Goal: Task Accomplishment & Management: Use online tool/utility

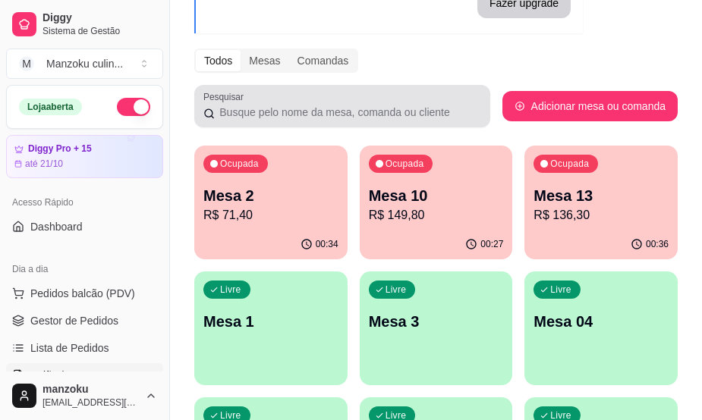
scroll to position [76, 0]
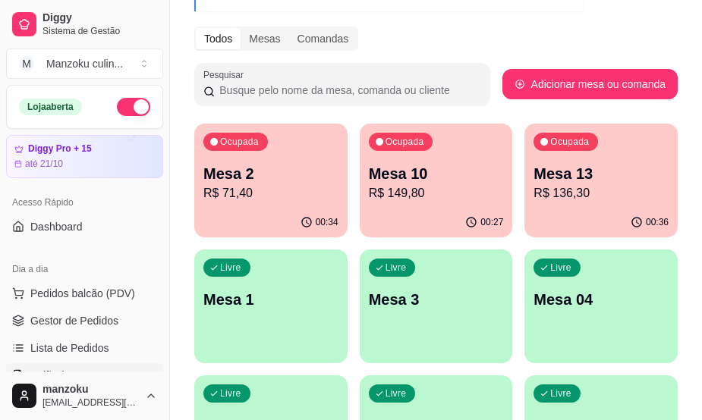
scroll to position [75, 0]
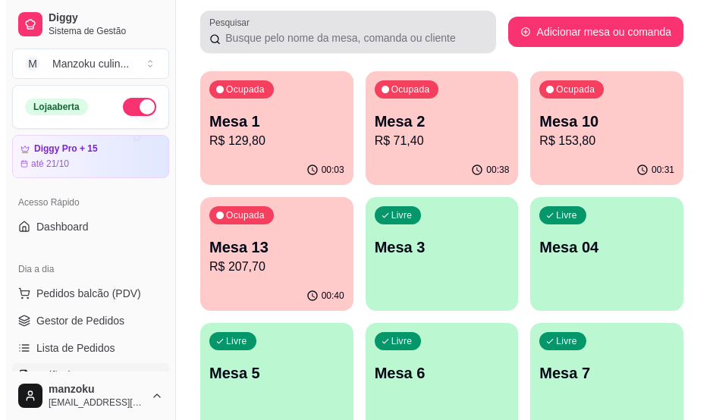
scroll to position [227, 0]
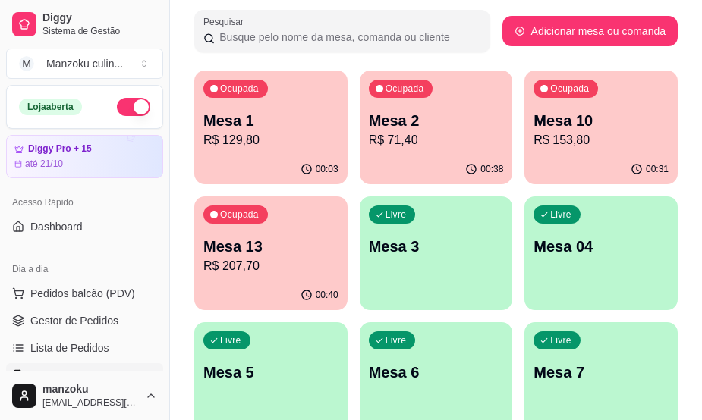
click at [297, 259] on p "R$ 207,70" at bounding box center [270, 266] width 135 height 18
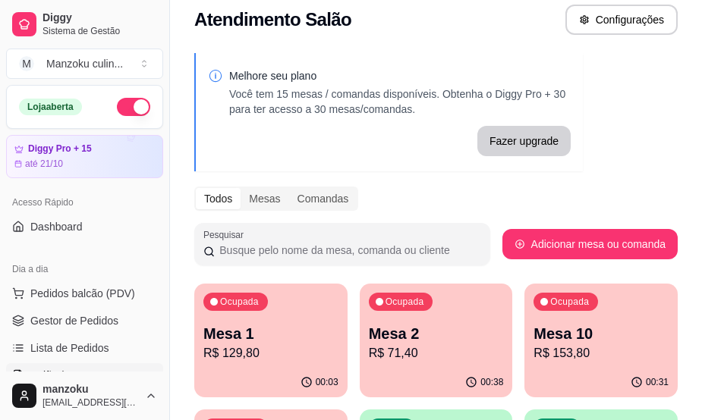
scroll to position [0, 0]
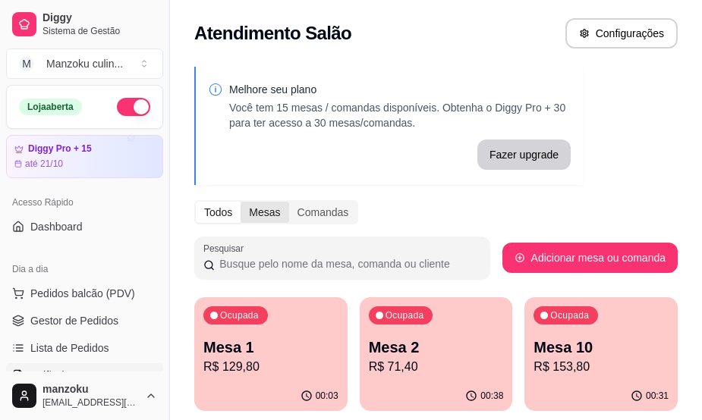
click at [251, 218] on div "Mesas" at bounding box center [264, 212] width 48 height 21
click at [240, 202] on input "Mesas" at bounding box center [240, 202] width 0 height 0
click at [214, 216] on div "Todos" at bounding box center [218, 212] width 45 height 21
click at [196, 202] on input "Todos" at bounding box center [196, 202] width 0 height 0
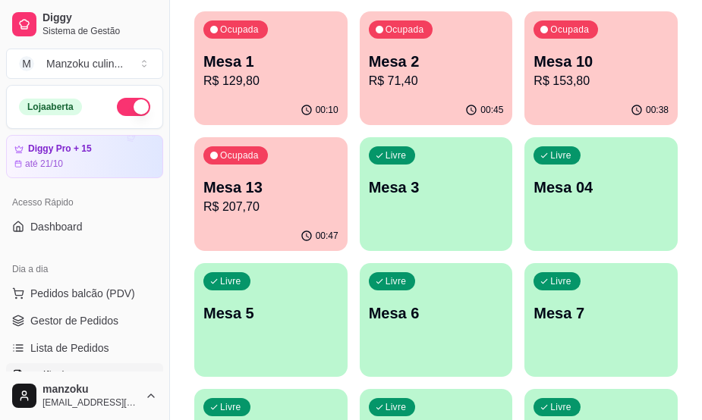
scroll to position [303, 0]
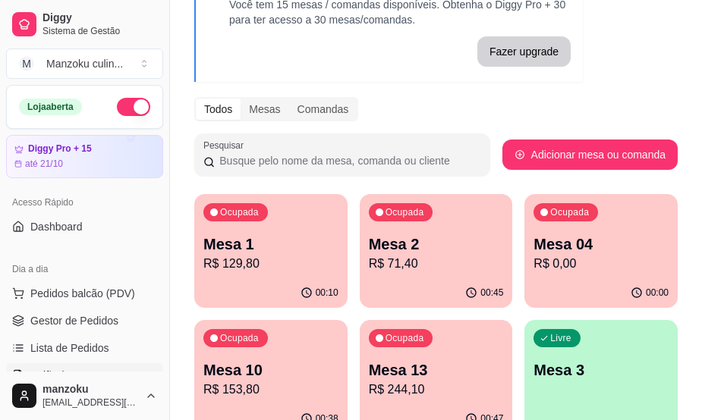
scroll to position [228, 0]
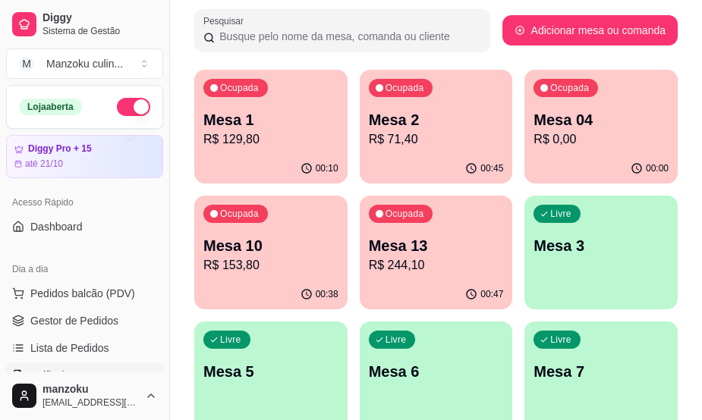
click at [692, 271] on div "Melhore seu plano Você tem 15 mesas / comandas disponíveis. Obtenha o Diggy Pro…" at bounding box center [436, 330] width 532 height 1001
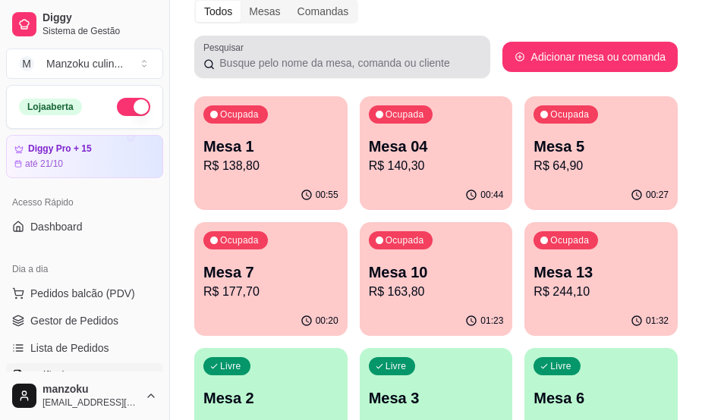
scroll to position [228, 0]
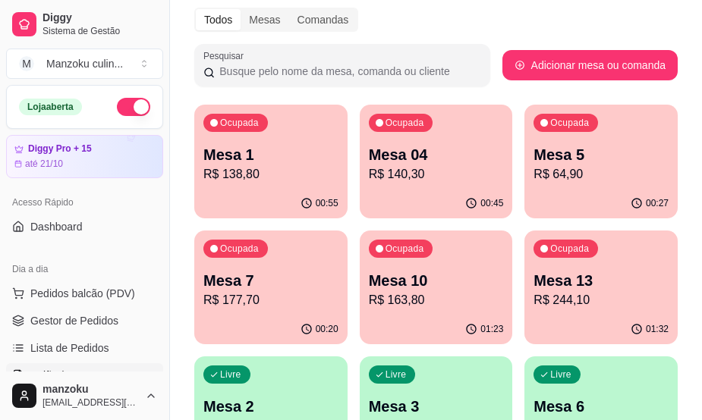
scroll to position [228, 0]
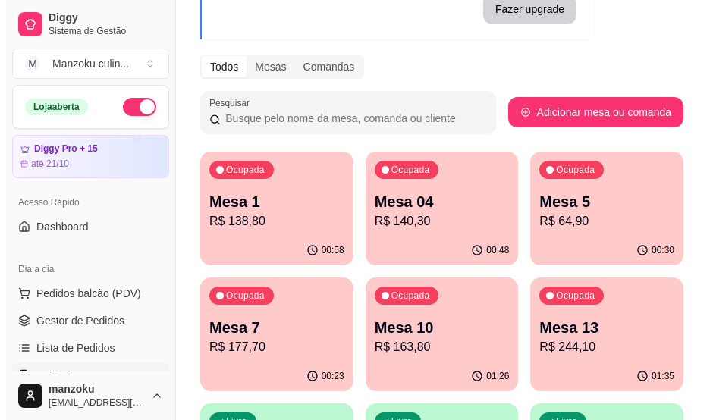
scroll to position [228, 0]
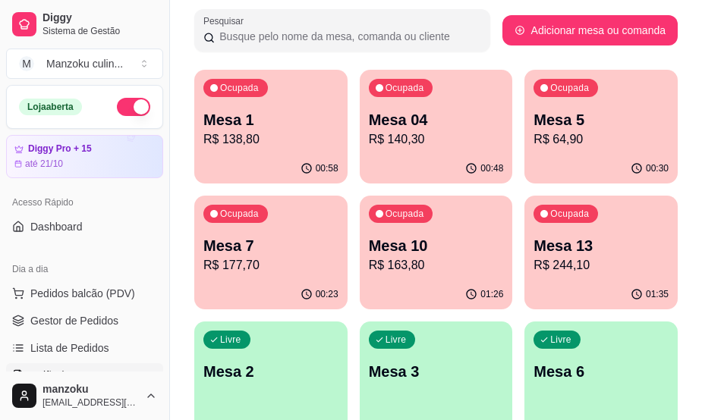
click at [621, 112] on p "Mesa 5" at bounding box center [600, 119] width 135 height 21
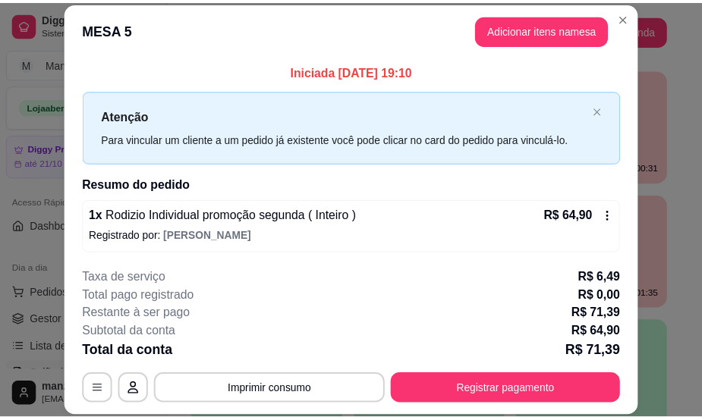
scroll to position [2, 0]
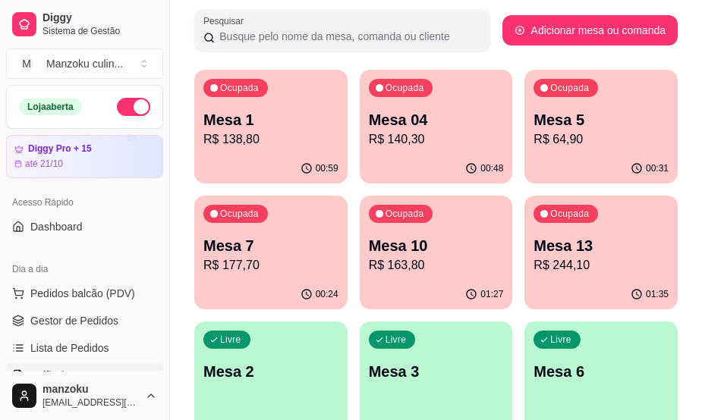
click at [694, 51] on div "Melhore seu plano Você tem 15 mesas / comandas disponíveis. Obtenha o Diggy Pro…" at bounding box center [436, 330] width 532 height 1001
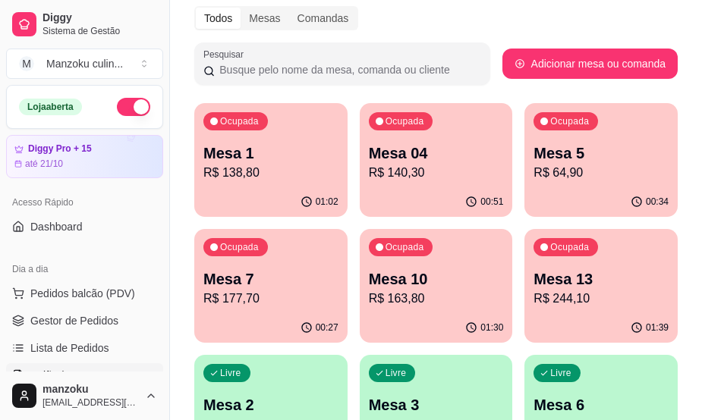
scroll to position [228, 0]
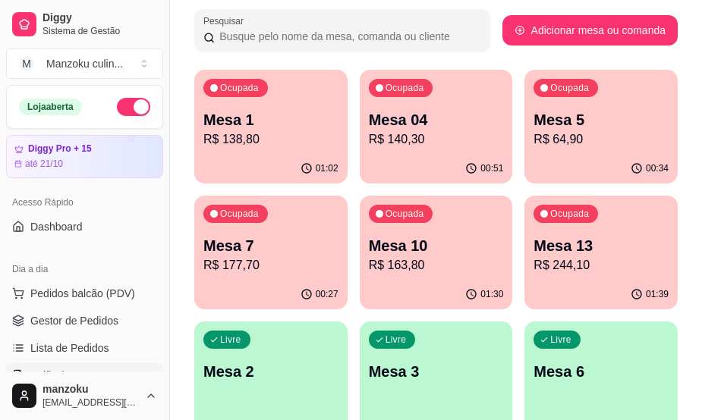
click at [585, 116] on p "Mesa 5" at bounding box center [600, 119] width 135 height 21
click at [681, 61] on div "Melhore seu plano Você tem 15 mesas / comandas disponíveis. Obtenha o Diggy Pro…" at bounding box center [436, 330] width 532 height 1001
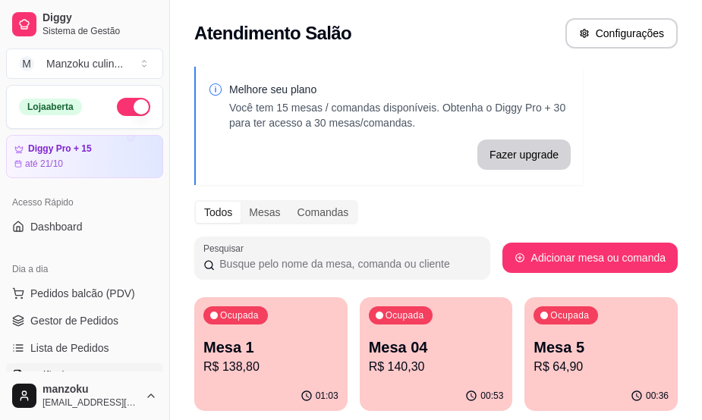
click at [504, 48] on div "Atendimento Salão Configurações" at bounding box center [435, 33] width 483 height 30
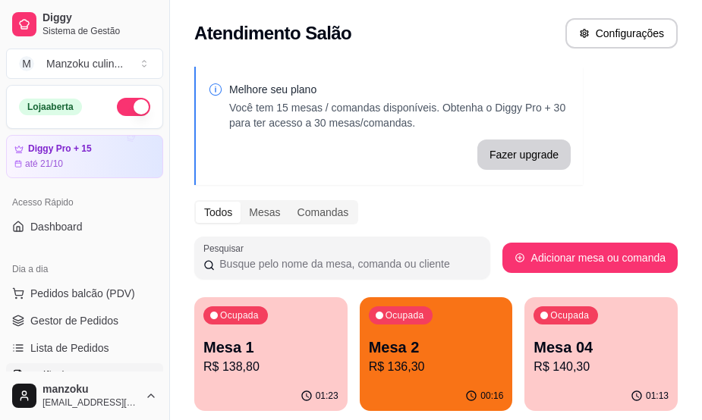
click at [558, 100] on p "Você tem 15 mesas / comandas disponíveis. Obtenha o Diggy Pro + 30 para ter ace…" at bounding box center [399, 115] width 341 height 30
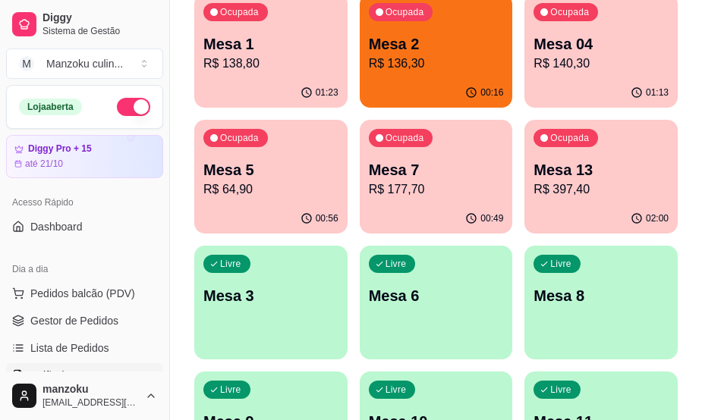
scroll to position [228, 0]
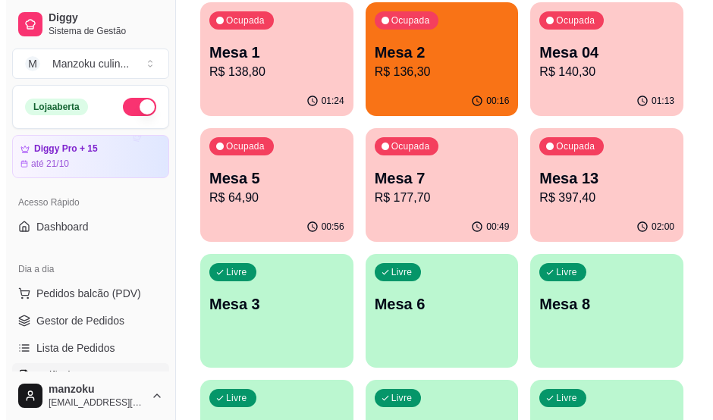
scroll to position [303, 0]
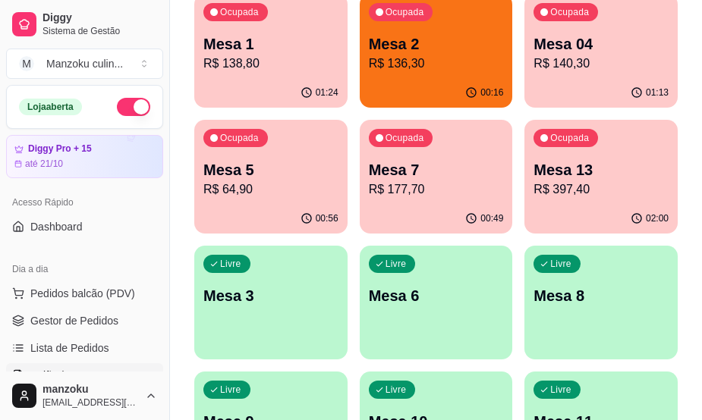
click at [558, 193] on p "R$ 397,40" at bounding box center [600, 190] width 135 height 18
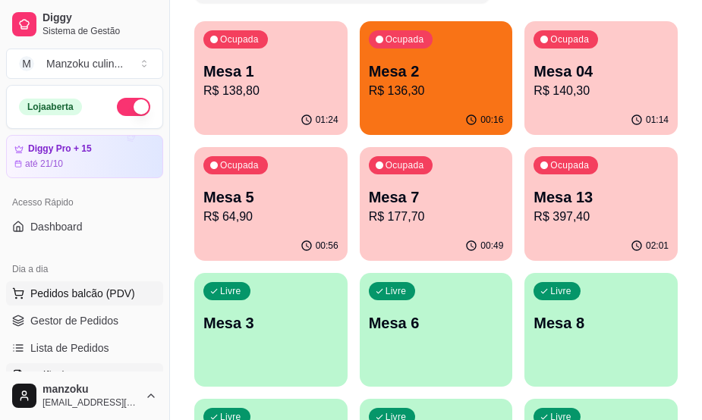
scroll to position [228, 0]
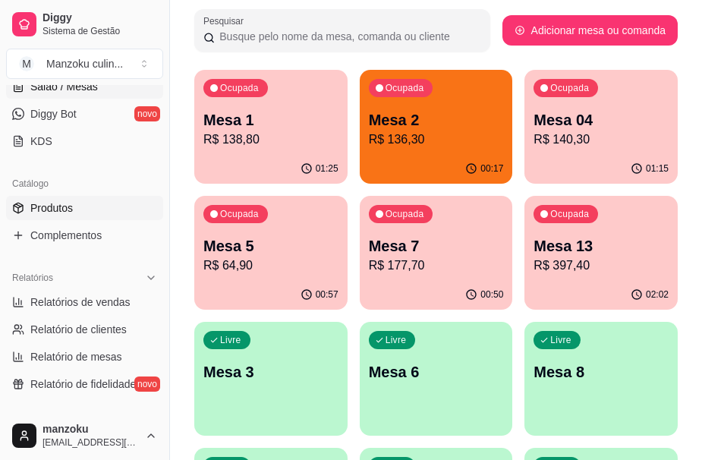
scroll to position [303, 0]
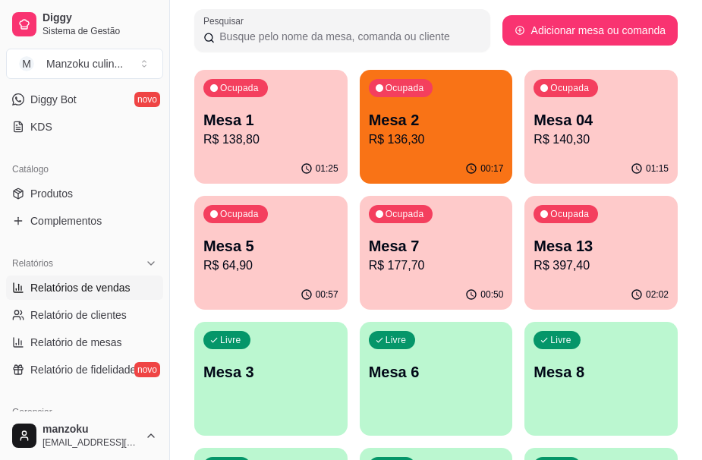
click at [90, 284] on span "Relatórios de vendas" at bounding box center [80, 287] width 100 height 15
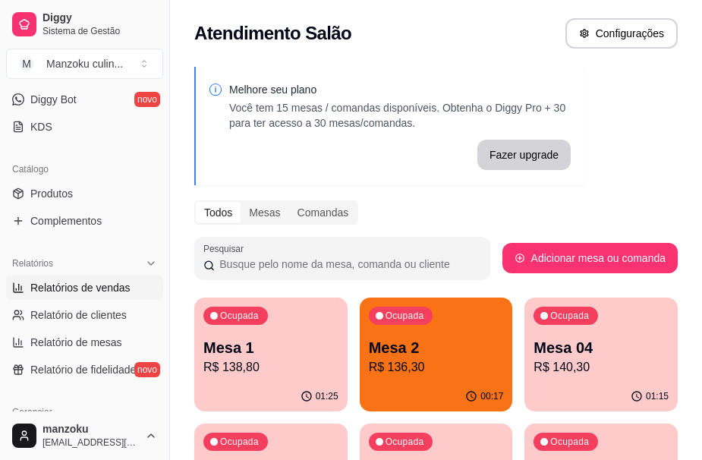
select select "ALL"
select select "0"
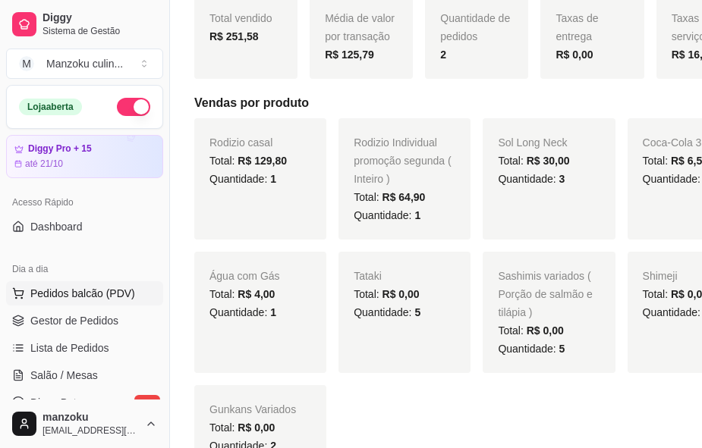
scroll to position [76, 0]
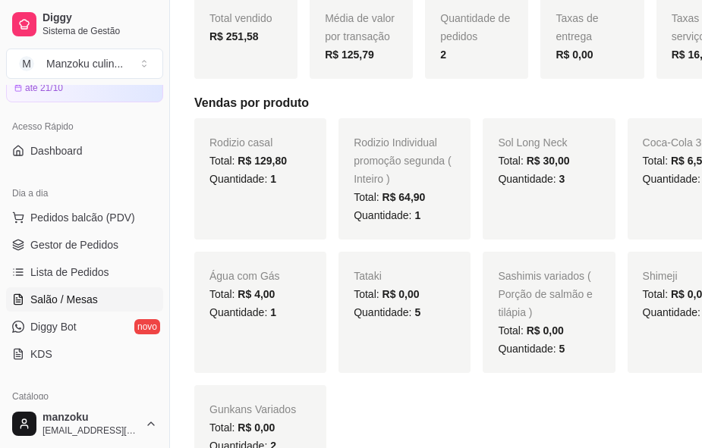
click at [87, 294] on span "Salão / Mesas" at bounding box center [64, 299] width 68 height 15
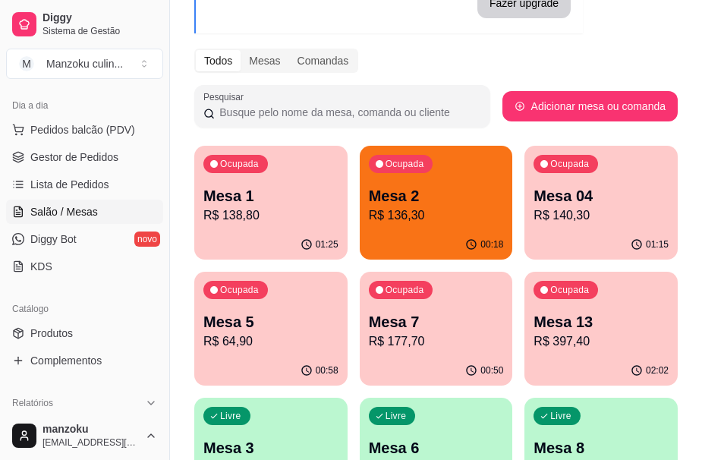
scroll to position [379, 0]
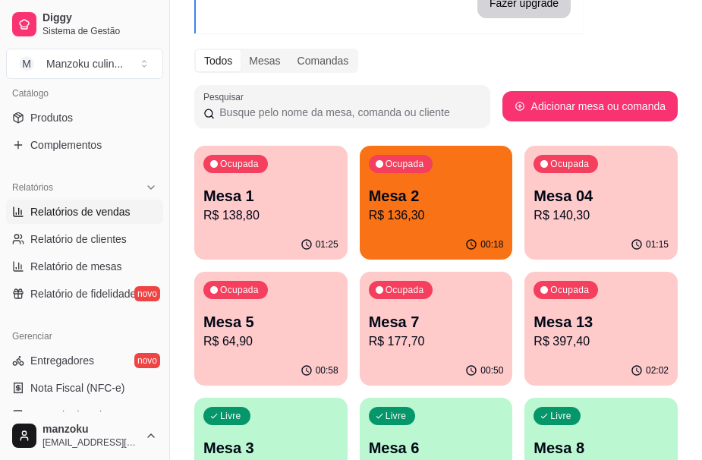
click at [83, 212] on span "Relatórios de vendas" at bounding box center [80, 211] width 100 height 15
select select "ALL"
select select "0"
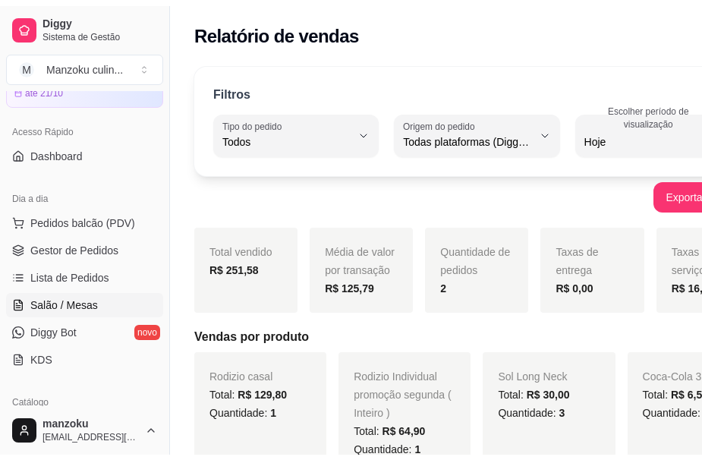
scroll to position [76, 0]
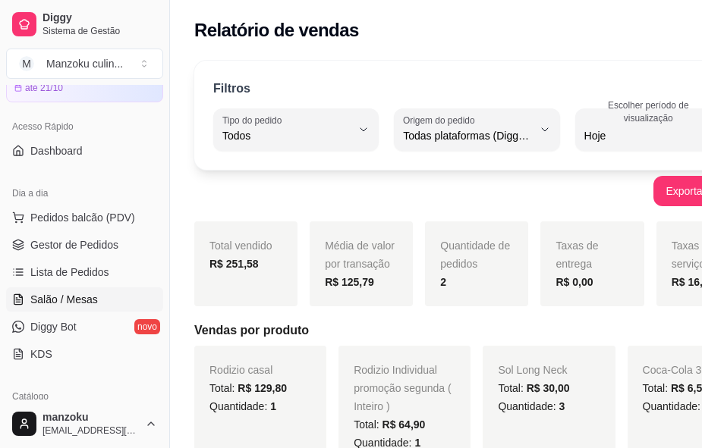
click at [87, 305] on span "Salão / Mesas" at bounding box center [64, 299] width 68 height 15
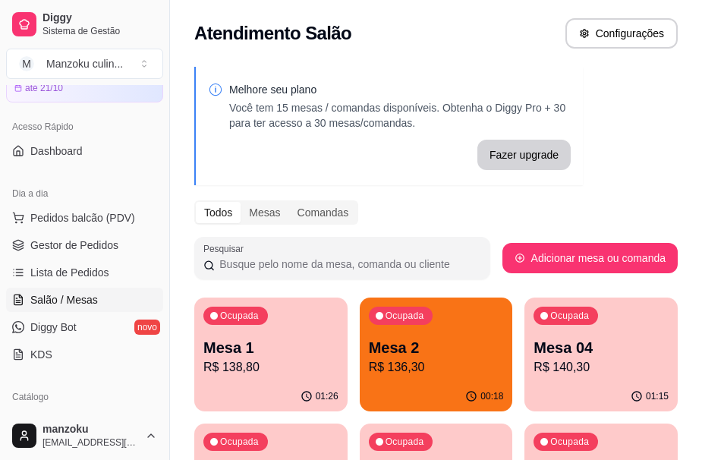
scroll to position [152, 0]
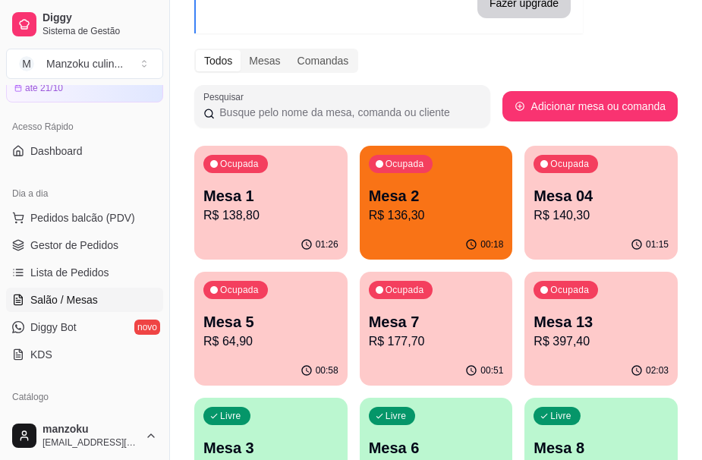
click at [479, 69] on div "Todos Mesas Comandas" at bounding box center [435, 61] width 483 height 24
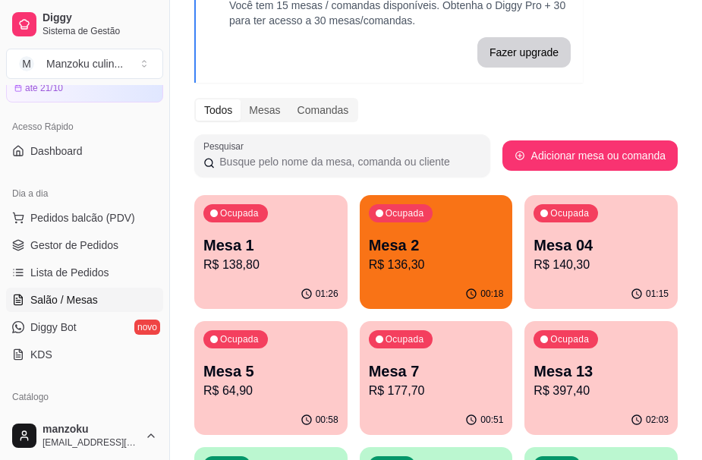
scroll to position [76, 0]
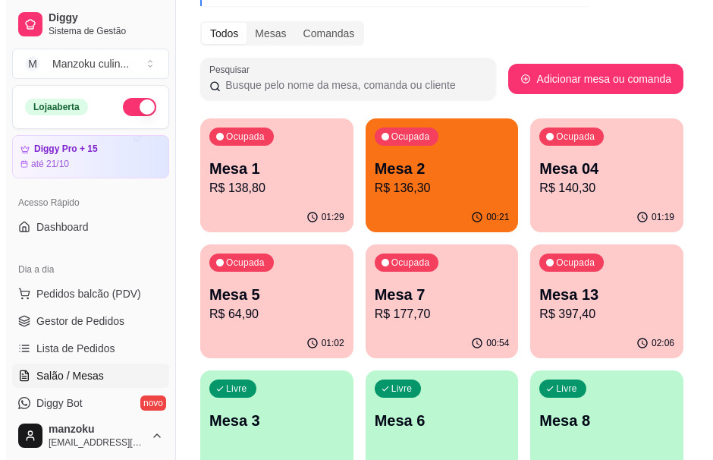
scroll to position [303, 0]
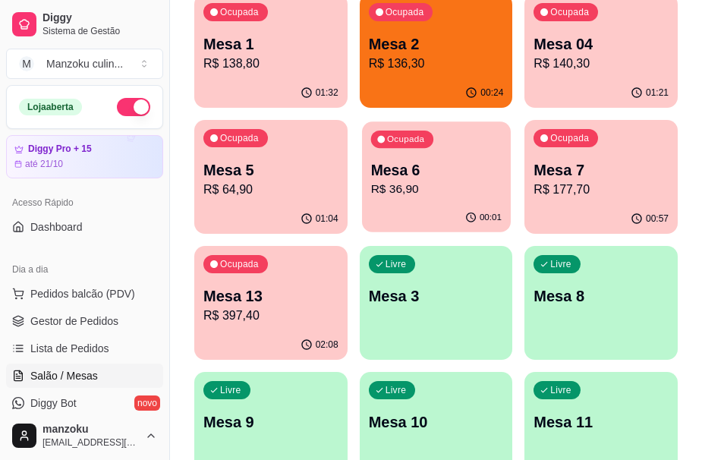
click at [445, 171] on p "Mesa 6" at bounding box center [435, 170] width 130 height 20
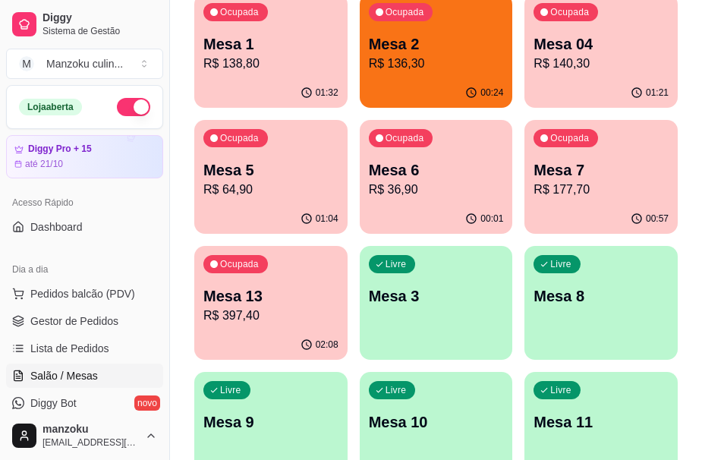
click at [271, 62] on p "R$ 138,80" at bounding box center [270, 64] width 135 height 18
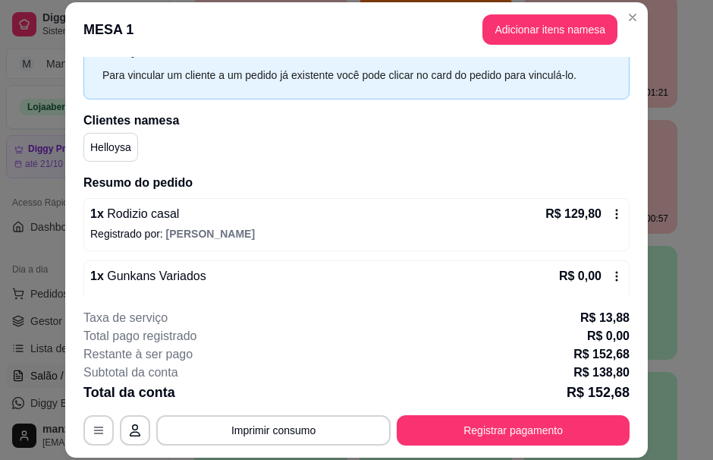
scroll to position [0, 0]
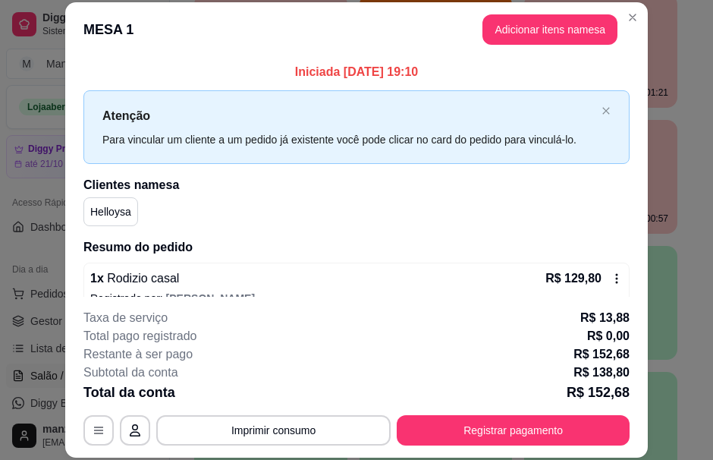
click at [641, 21] on header "MESA 1 Adicionar itens na mesa" at bounding box center [356, 29] width 583 height 55
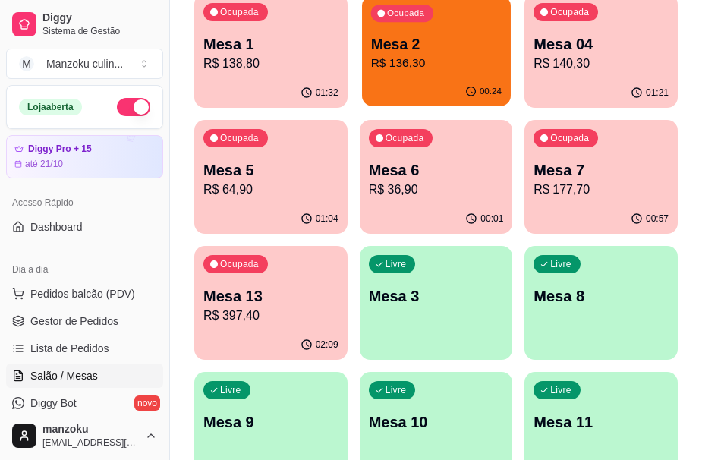
click at [437, 50] on p "Mesa 2" at bounding box center [435, 44] width 130 height 20
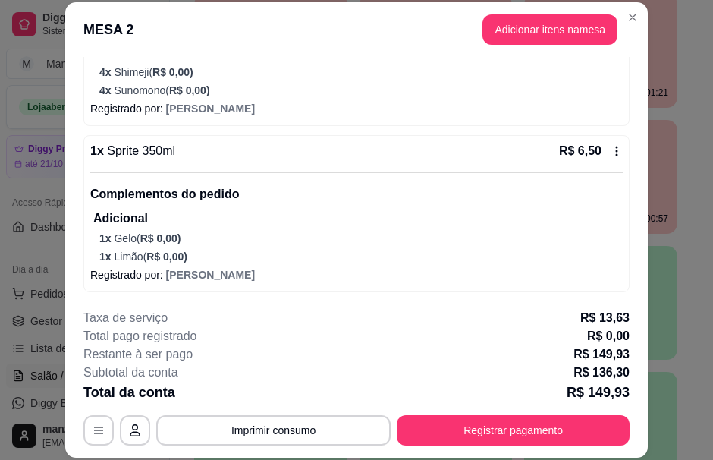
scroll to position [233, 0]
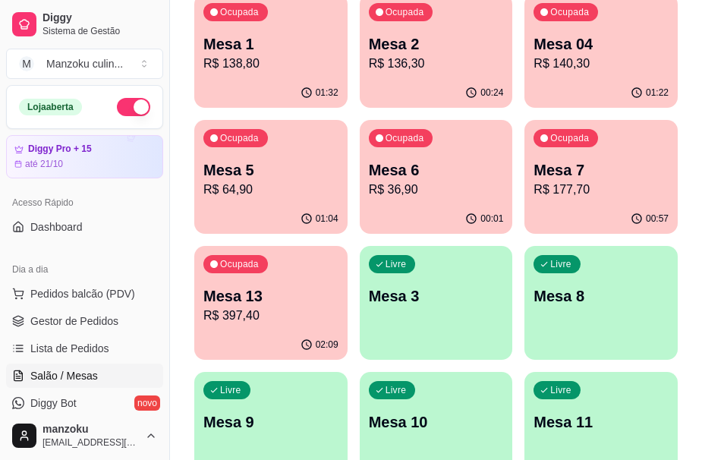
click at [630, 52] on p "Mesa 04" at bounding box center [600, 43] width 135 height 21
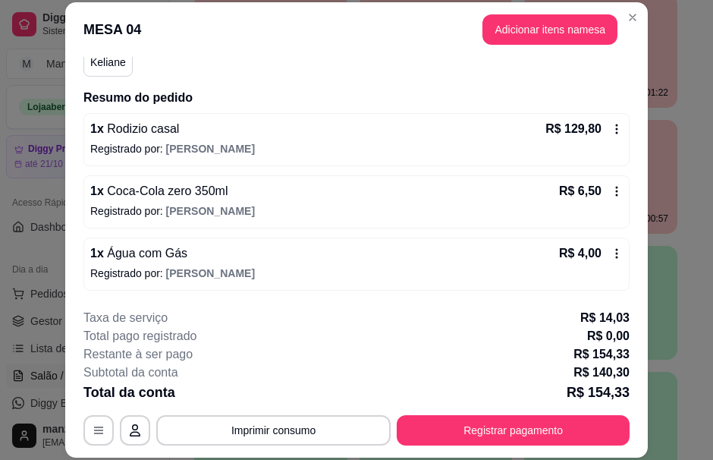
scroll to position [152, 0]
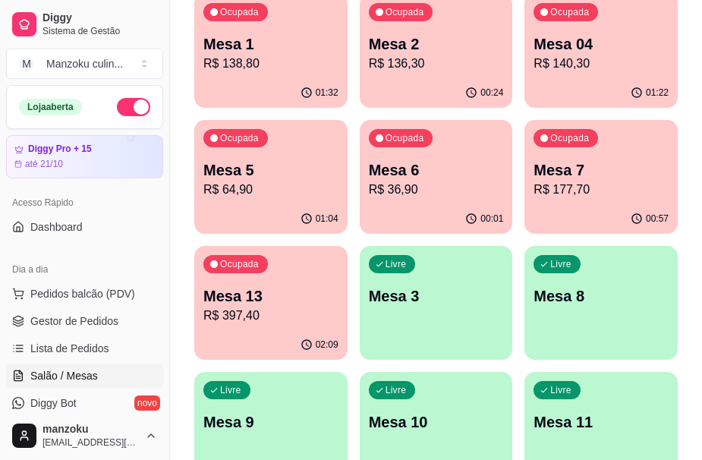
click at [289, 174] on p "Mesa 5" at bounding box center [270, 169] width 135 height 21
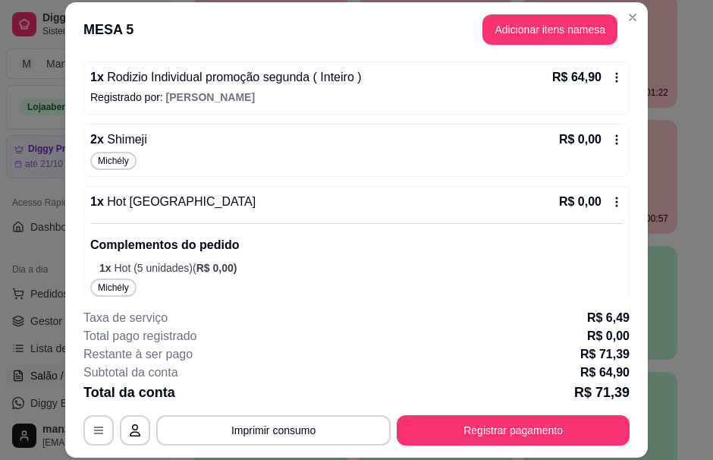
scroll to position [228, 0]
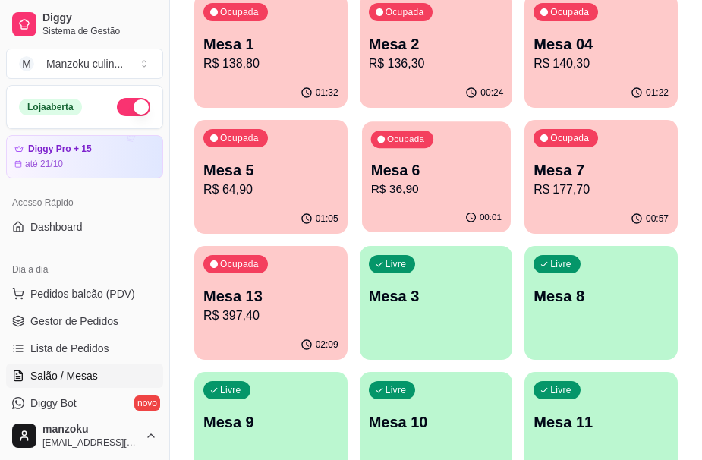
click at [390, 162] on p "Mesa 6" at bounding box center [435, 170] width 130 height 20
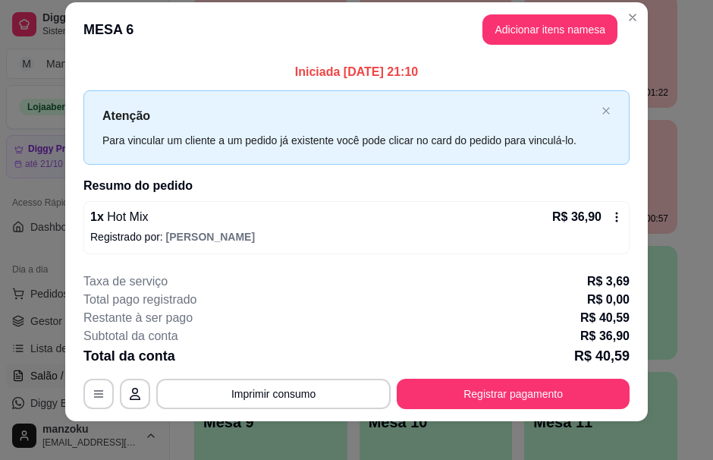
scroll to position [28, 0]
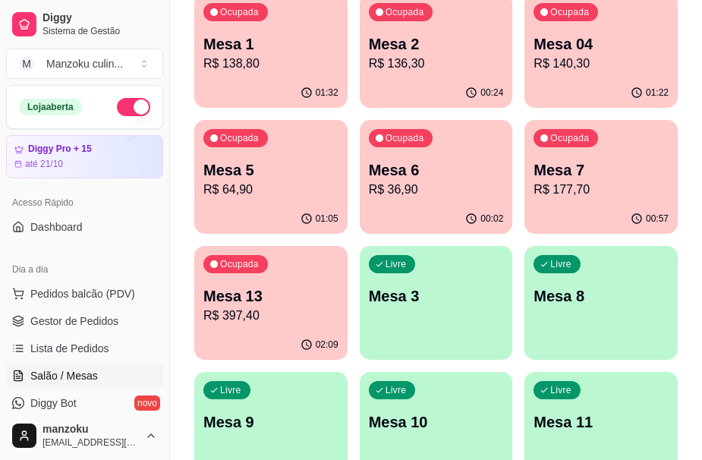
click at [580, 175] on p "Mesa 7" at bounding box center [600, 169] width 135 height 21
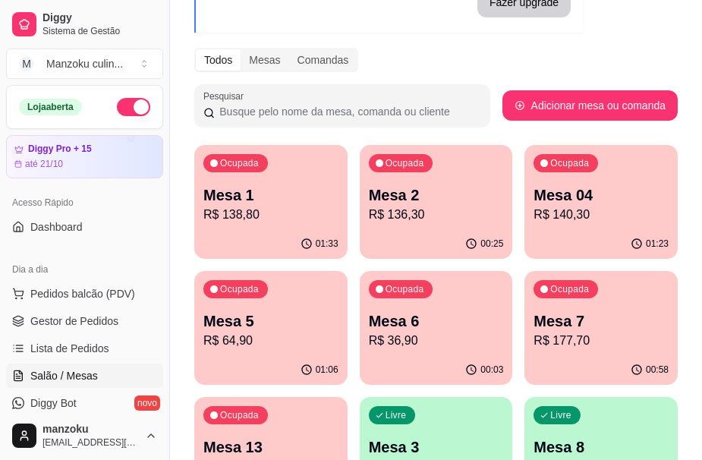
scroll to position [152, 0]
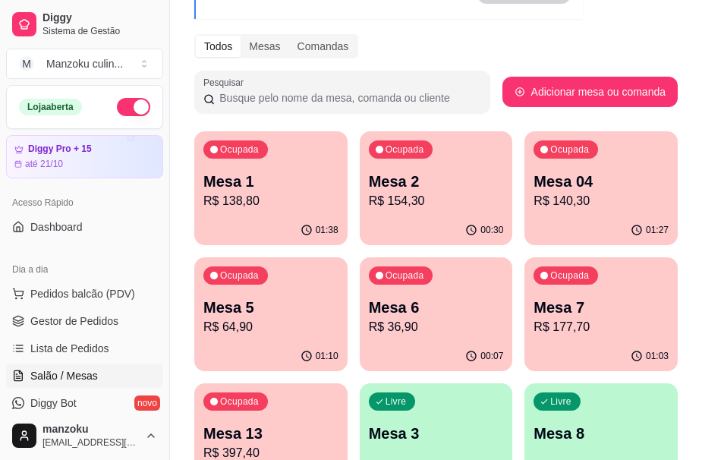
scroll to position [228, 0]
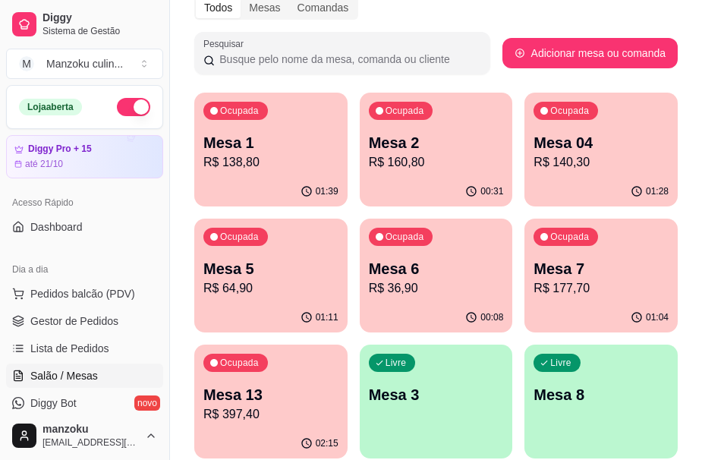
scroll to position [115, 0]
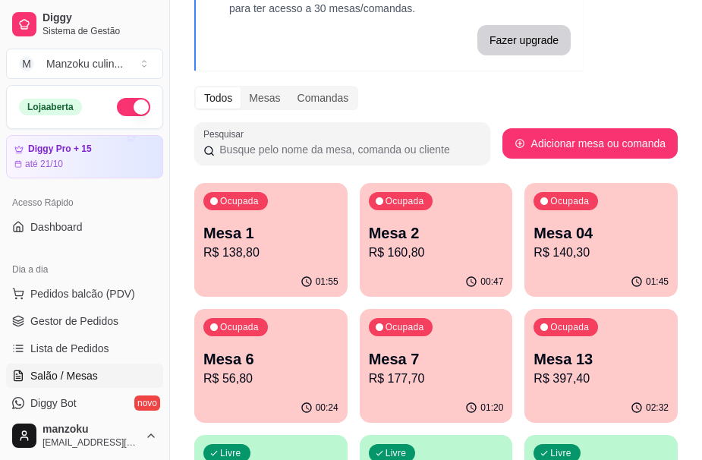
click at [563, 93] on div "Todos Mesas Comandas" at bounding box center [435, 98] width 483 height 24
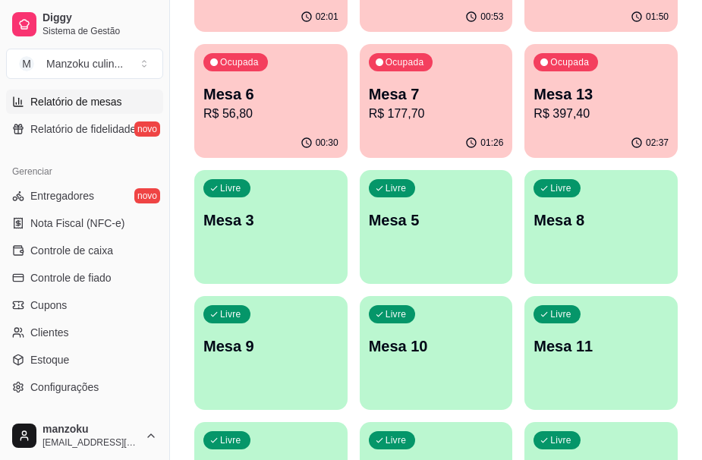
scroll to position [404, 0]
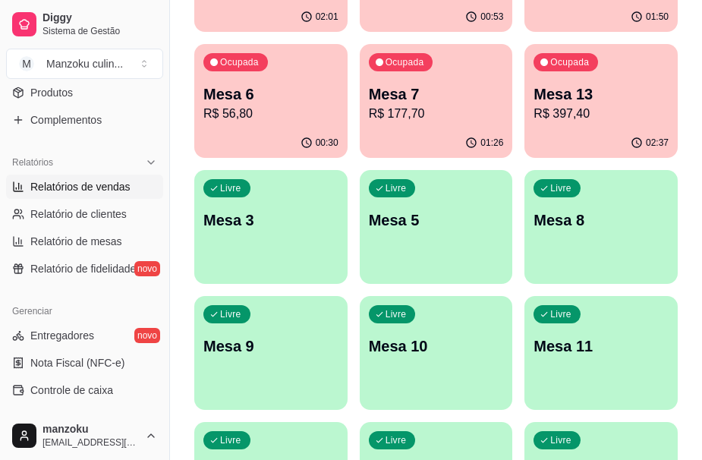
click at [93, 181] on span "Relatórios de vendas" at bounding box center [80, 186] width 100 height 15
select select "ALL"
select select "0"
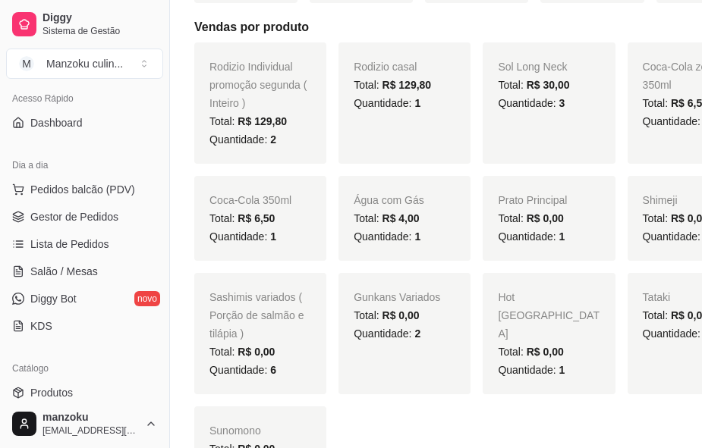
scroll to position [101, 0]
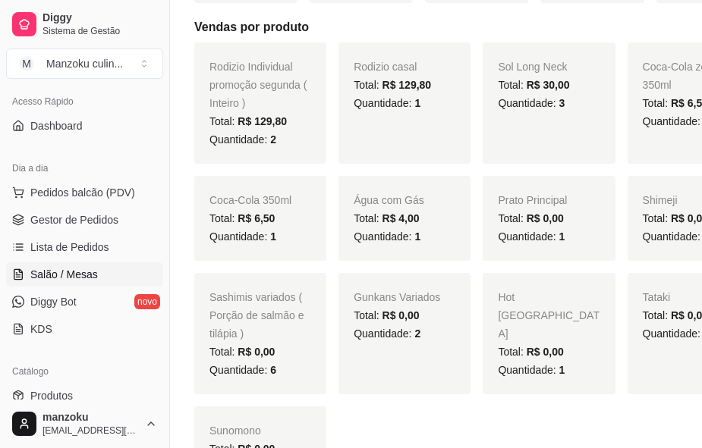
click at [93, 267] on span "Salão / Mesas" at bounding box center [64, 274] width 68 height 15
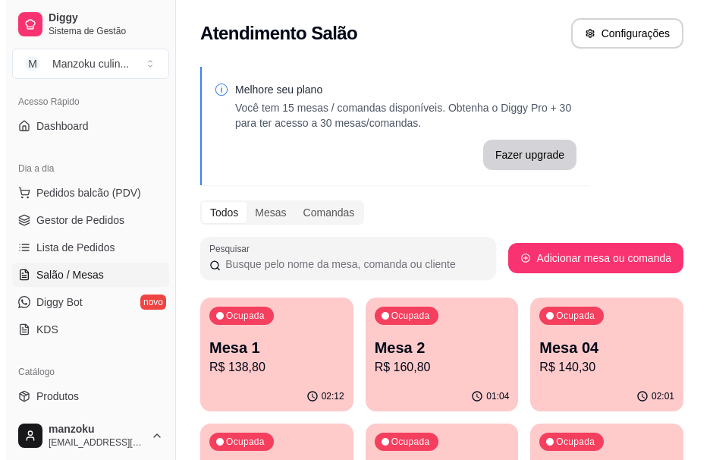
scroll to position [228, 0]
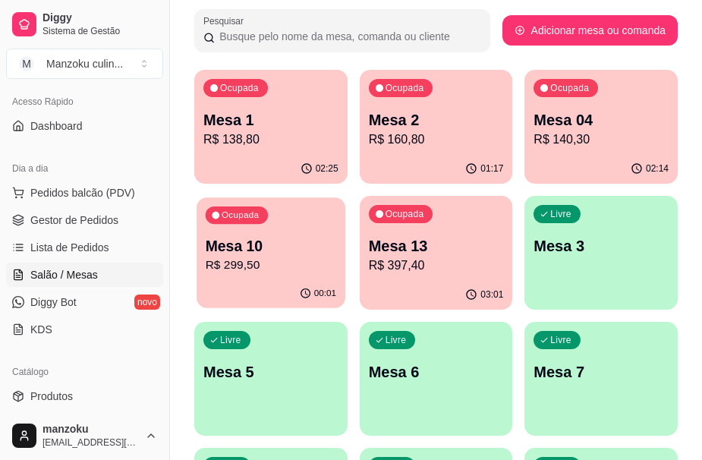
click at [286, 243] on p "Mesa 10" at bounding box center [271, 246] width 130 height 20
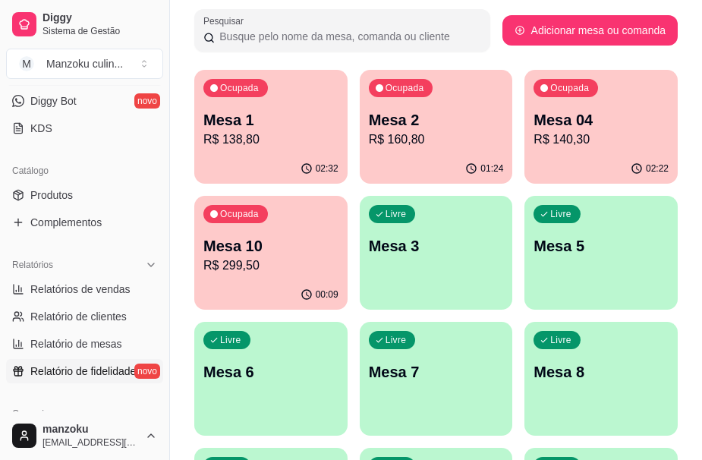
scroll to position [328, 0]
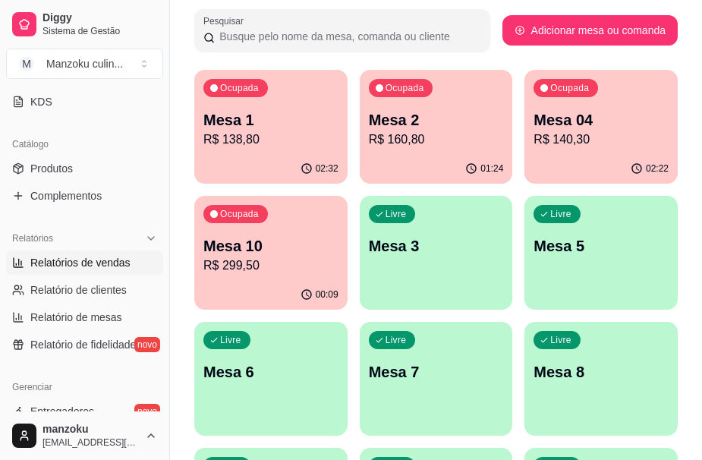
click at [93, 272] on link "Relatórios de vendas" at bounding box center [84, 262] width 157 height 24
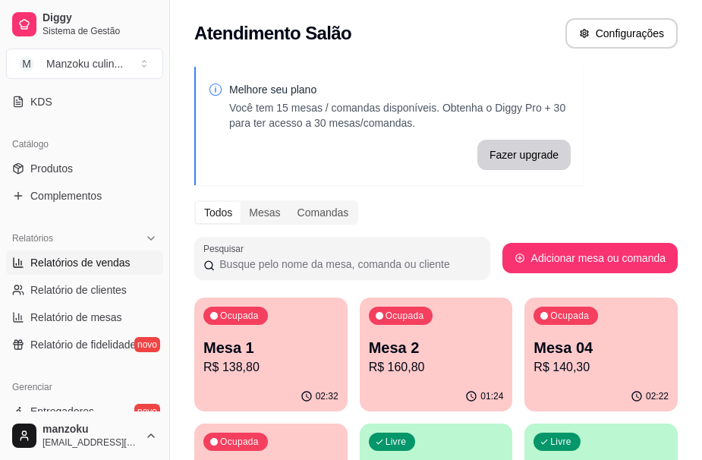
select select "ALL"
select select "0"
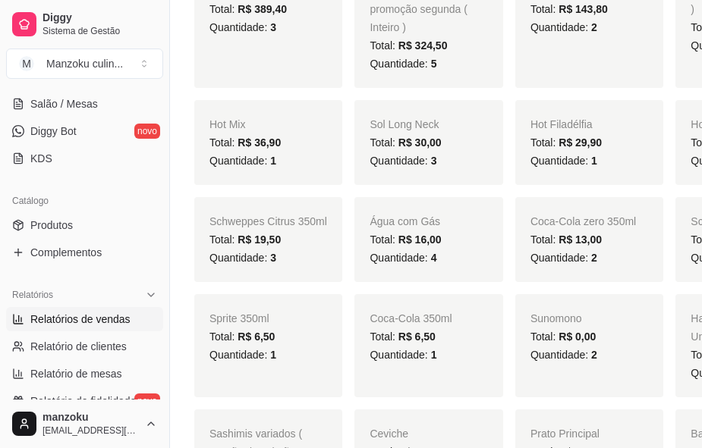
scroll to position [177, 0]
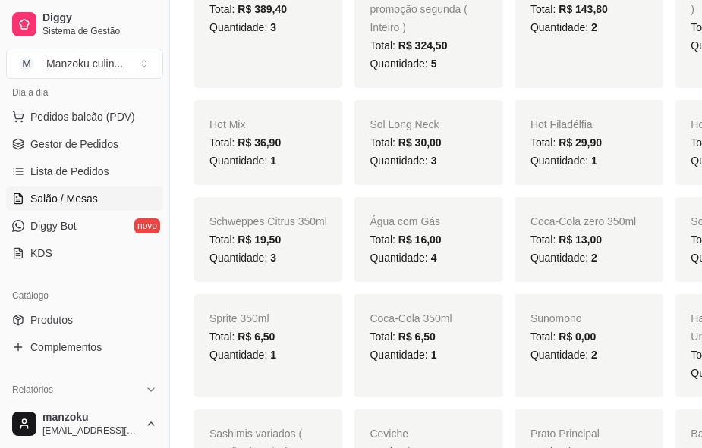
click at [82, 194] on span "Salão / Mesas" at bounding box center [64, 198] width 68 height 15
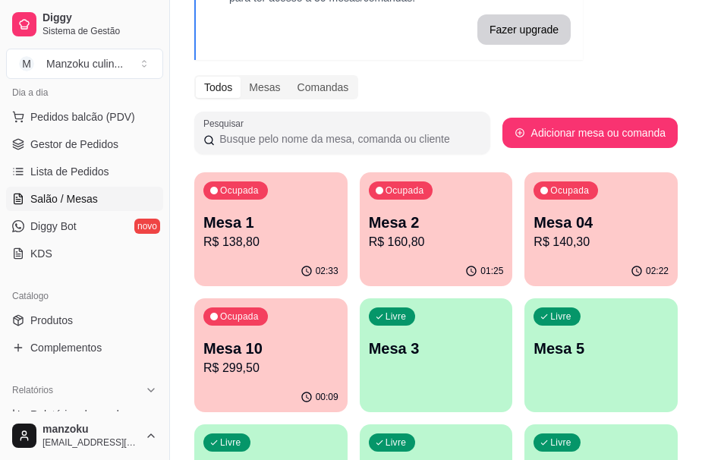
scroll to position [152, 0]
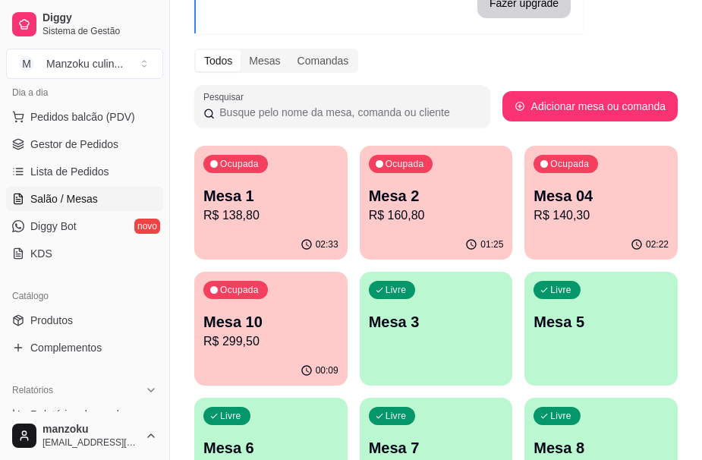
click at [614, 225] on div "Ocupada Mesa 04 R$ 140,30" at bounding box center [600, 188] width 153 height 84
click at [456, 195] on p "Mesa 2" at bounding box center [436, 195] width 135 height 21
click at [330, 180] on div "Ocupada Mesa 1 R$ 138,80" at bounding box center [270, 188] width 153 height 84
